Goal: Information Seeking & Learning: Learn about a topic

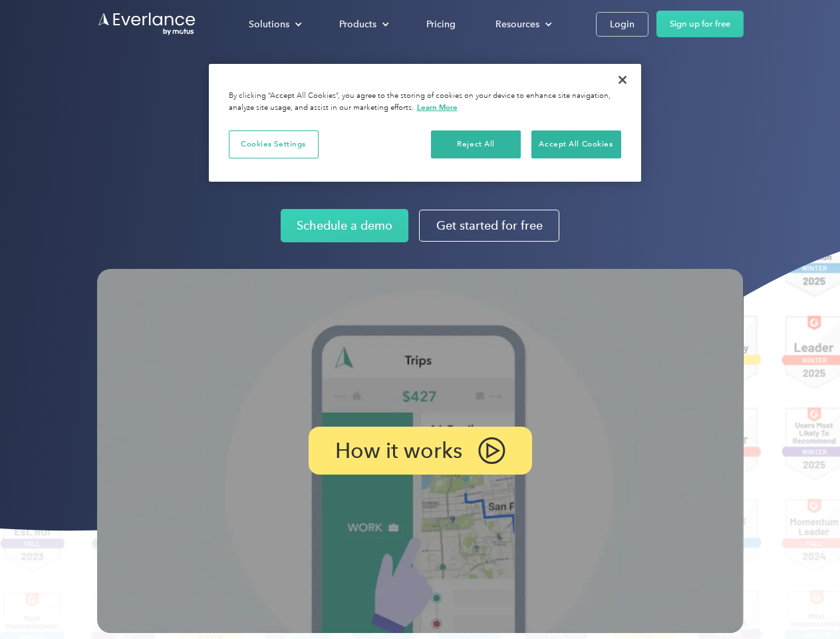
click at [420, 319] on img at bounding box center [420, 451] width 647 height 364
click at [275, 24] on div "Solutions" at bounding box center [269, 24] width 41 height 17
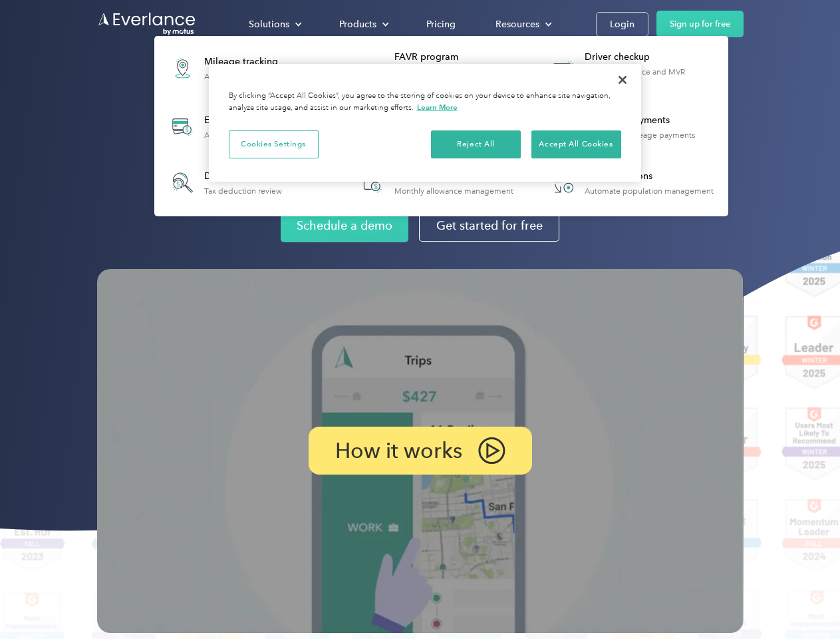
click at [363, 24] on div "Products" at bounding box center [357, 24] width 37 height 17
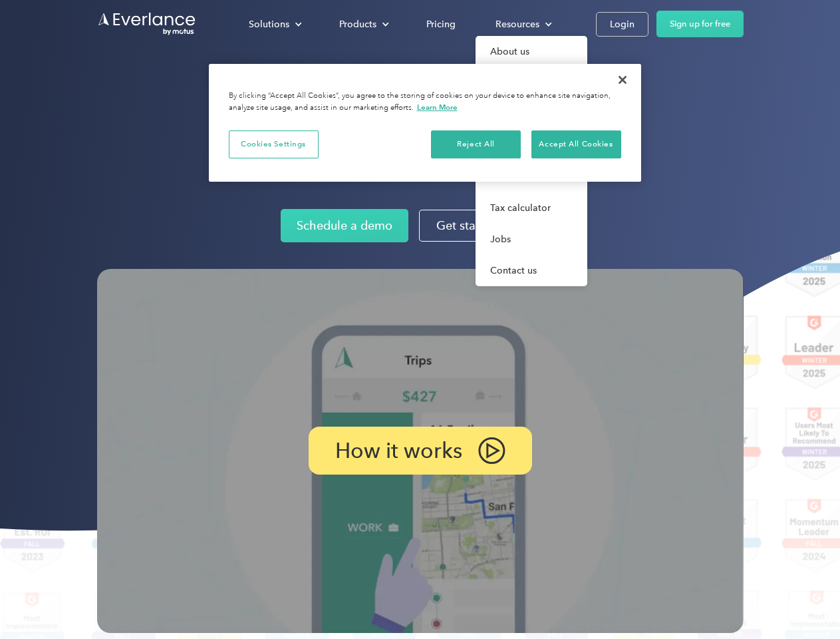
click at [522, 24] on div "Resources" at bounding box center [518, 24] width 44 height 17
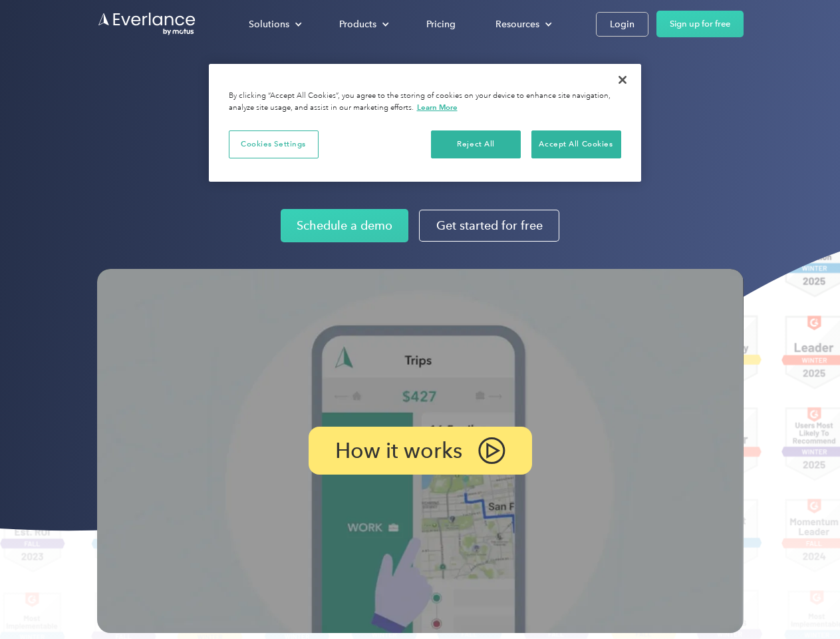
click at [420, 450] on p "How it works" at bounding box center [398, 451] width 127 height 16
click at [273, 144] on button "Cookies Settings" at bounding box center [274, 144] width 90 height 28
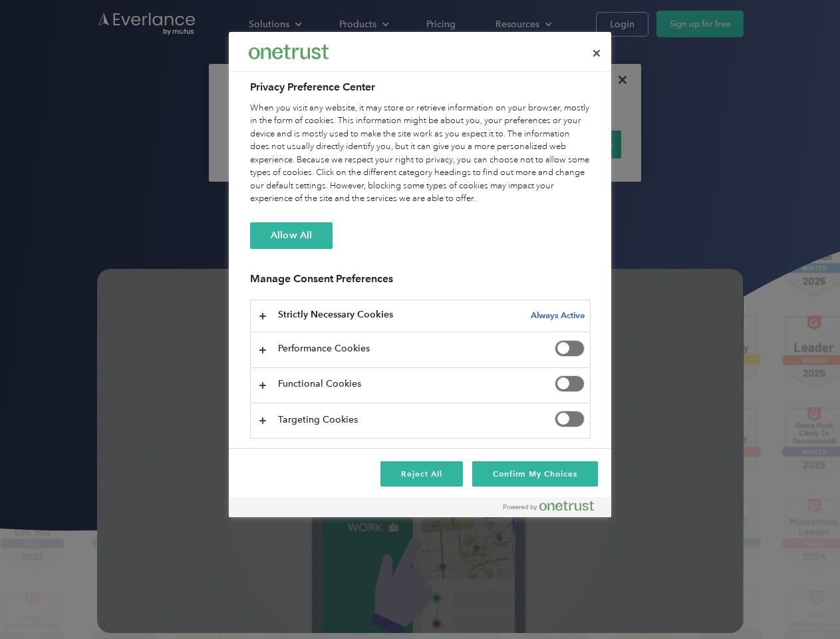
click at [476, 144] on div "When you visit any website, it may store or retrieve information on your browse…" at bounding box center [420, 154] width 341 height 104
click at [576, 144] on div "When you visit any website, it may store or retrieve information on your browse…" at bounding box center [420, 154] width 341 height 104
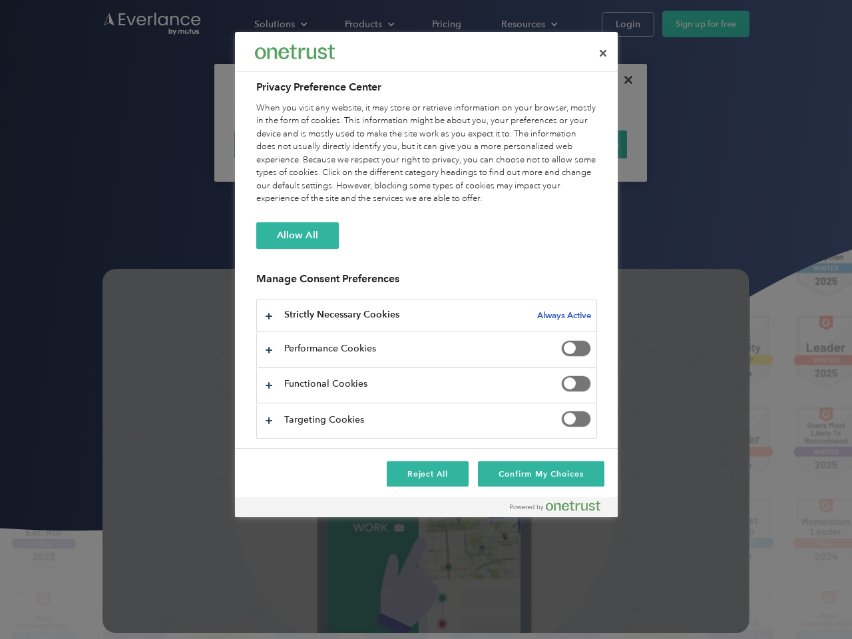
click at [623, 80] on div at bounding box center [426, 319] width 852 height 639
